Goal: Task Accomplishment & Management: Complete application form

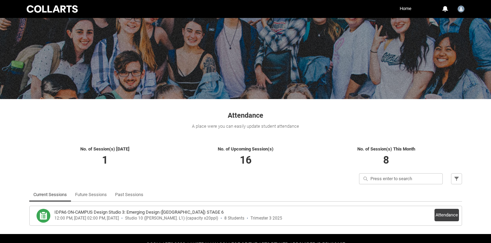
scroll to position [49, 0]
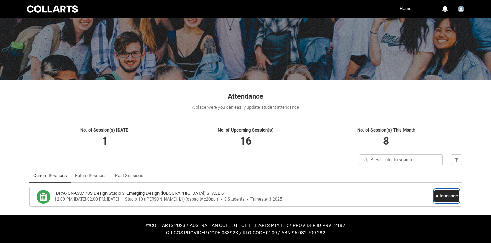
click at [448, 194] on button "Attendance" at bounding box center [447, 196] width 24 height 12
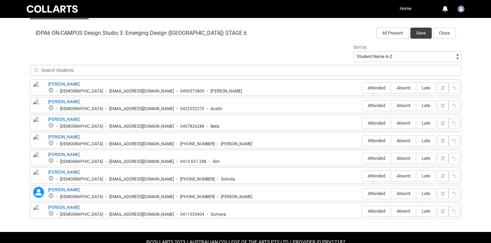
scroll to position [222, 0]
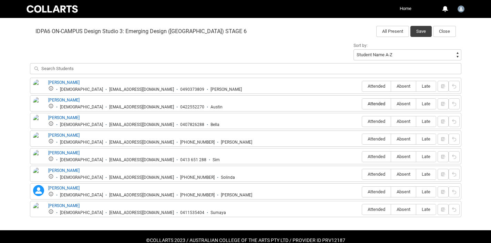
click at [377, 103] on span "Attended" at bounding box center [376, 103] width 29 height 5
click at [362, 103] on input "Attended" at bounding box center [362, 103] width 0 height 0
type lightning-radio-group "Attended"
radio input "true"
click at [375, 123] on span "Attended" at bounding box center [376, 121] width 29 height 5
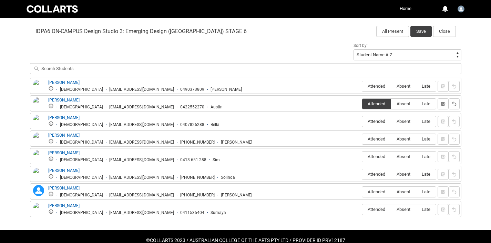
click at [362, 121] on input "Attended" at bounding box center [362, 121] width 0 height 0
type lightning-radio-group "Attended"
radio input "true"
click at [376, 137] on span "Attended" at bounding box center [376, 138] width 29 height 5
click at [362, 139] on input "Attended" at bounding box center [362, 139] width 0 height 0
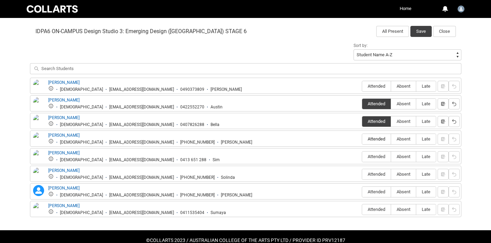
type lightning-radio-group "Attended"
radio input "true"
click at [375, 159] on span "Attended" at bounding box center [376, 156] width 29 height 5
click at [362, 156] on input "Attended" at bounding box center [362, 156] width 0 height 0
type lightning-radio-group "Attended"
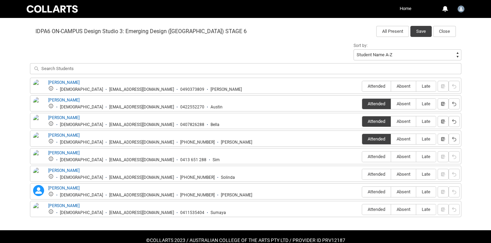
radio input "true"
click at [377, 209] on span "Attended" at bounding box center [376, 208] width 29 height 5
click at [362, 209] on input "Attended" at bounding box center [362, 209] width 0 height 0
type lightning-radio-group "Attended"
radio input "true"
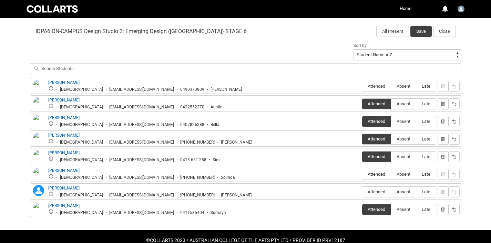
click at [373, 174] on span "Attended" at bounding box center [376, 173] width 29 height 5
click at [362, 174] on input "Attended" at bounding box center [362, 174] width 0 height 0
type lightning-radio-group "Attended"
radio input "true"
click at [404, 84] on span "Absent" at bounding box center [403, 85] width 25 height 5
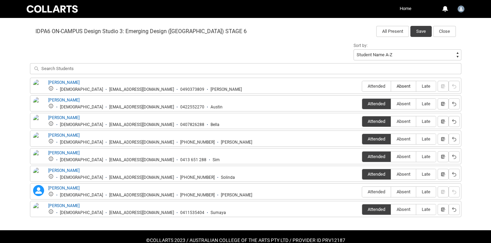
click at [391, 86] on input "Absent" at bounding box center [391, 86] width 0 height 0
type lightning-radio-group "Absent"
radio input "true"
click at [418, 28] on button "Save" at bounding box center [421, 31] width 21 height 11
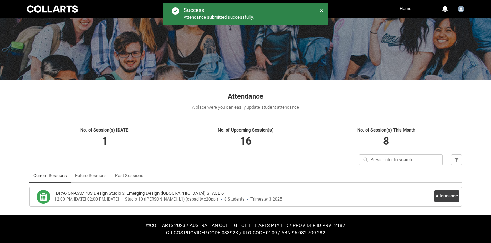
scroll to position [49, 0]
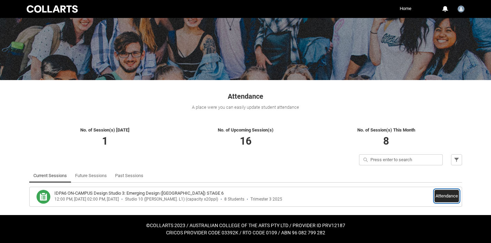
click at [445, 196] on button "Attendance" at bounding box center [447, 196] width 24 height 12
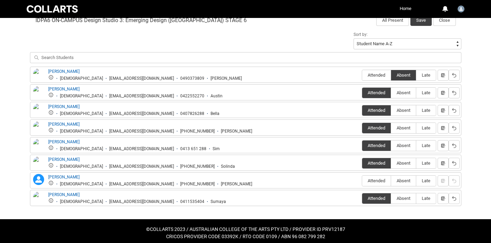
scroll to position [237, 0]
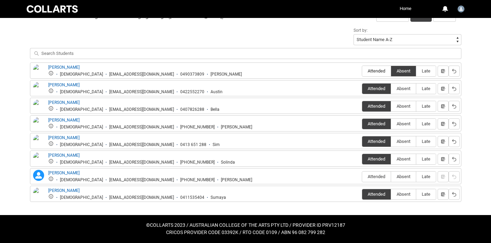
click at [382, 72] on span "Attended" at bounding box center [376, 70] width 29 height 5
click at [362, 71] on input "Attended" at bounding box center [362, 71] width 0 height 0
type lightning-radio-group "Attended"
radio input "true"
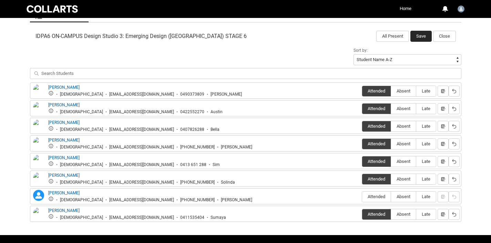
scroll to position [98, 0]
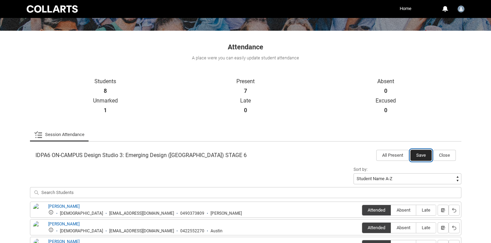
click at [418, 153] on button "Save" at bounding box center [421, 155] width 21 height 11
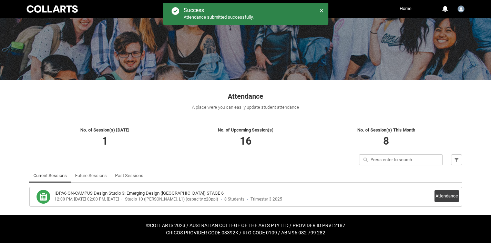
scroll to position [49, 0]
